Goal: Navigation & Orientation: Find specific page/section

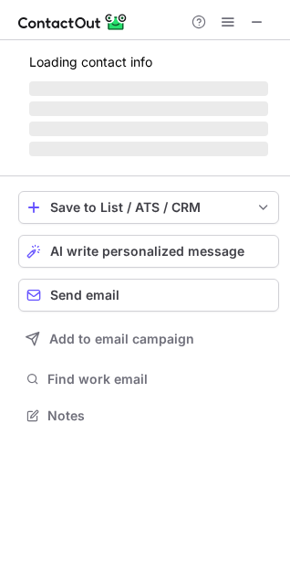
scroll to position [414, 290]
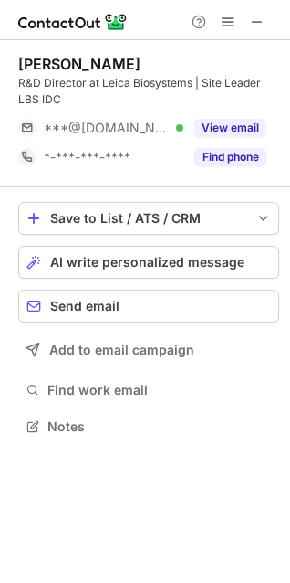
scroll to position [414, 290]
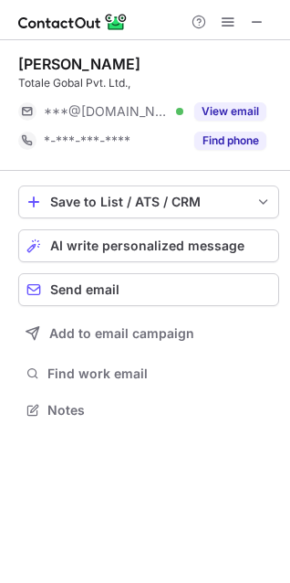
scroll to position [397, 290]
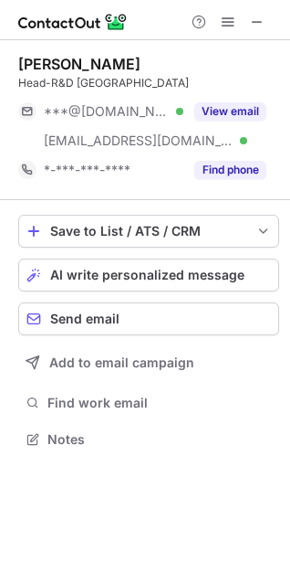
scroll to position [427, 290]
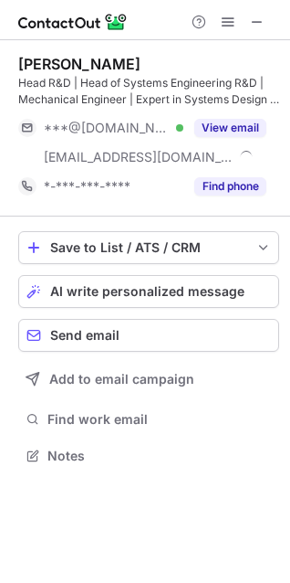
scroll to position [443, 290]
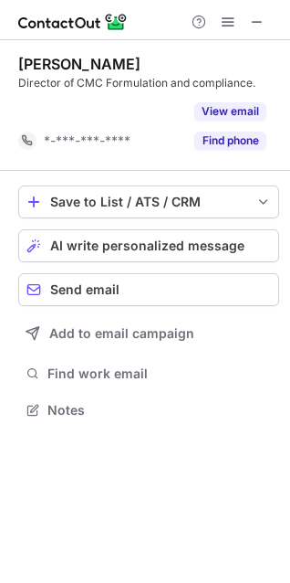
scroll to position [368, 290]
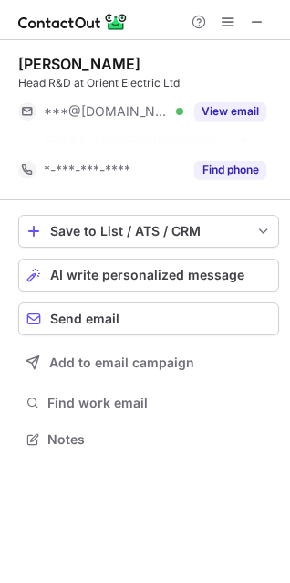
scroll to position [397, 290]
